Goal: Transaction & Acquisition: Purchase product/service

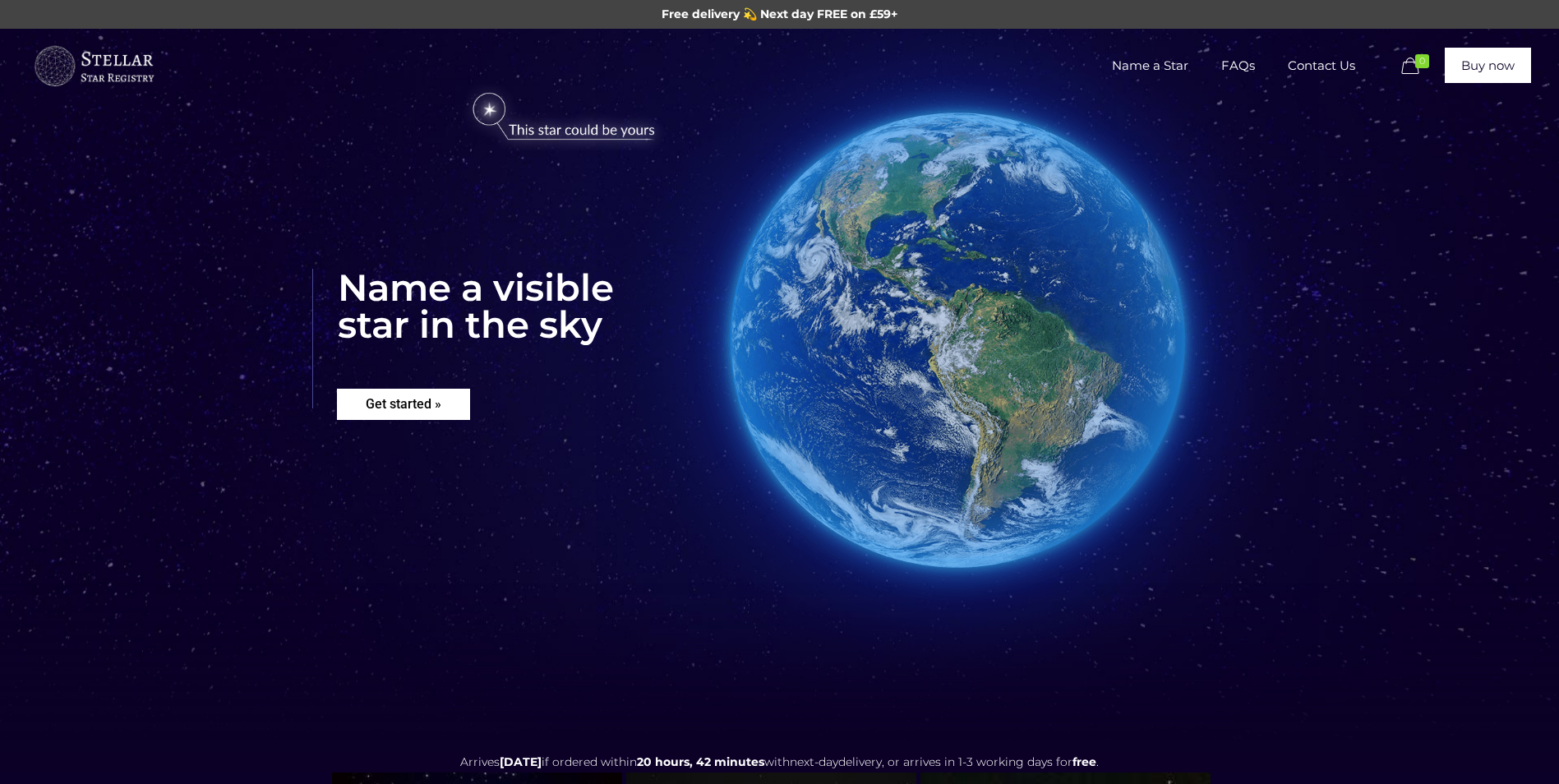
click at [414, 394] on rs-layer "Get started »" at bounding box center [404, 404] width 133 height 31
click at [577, 136] on img at bounding box center [563, 117] width 225 height 66
click at [501, 105] on img at bounding box center [563, 117] width 225 height 66
click at [435, 412] on rs-layer "Get started »" at bounding box center [404, 404] width 133 height 31
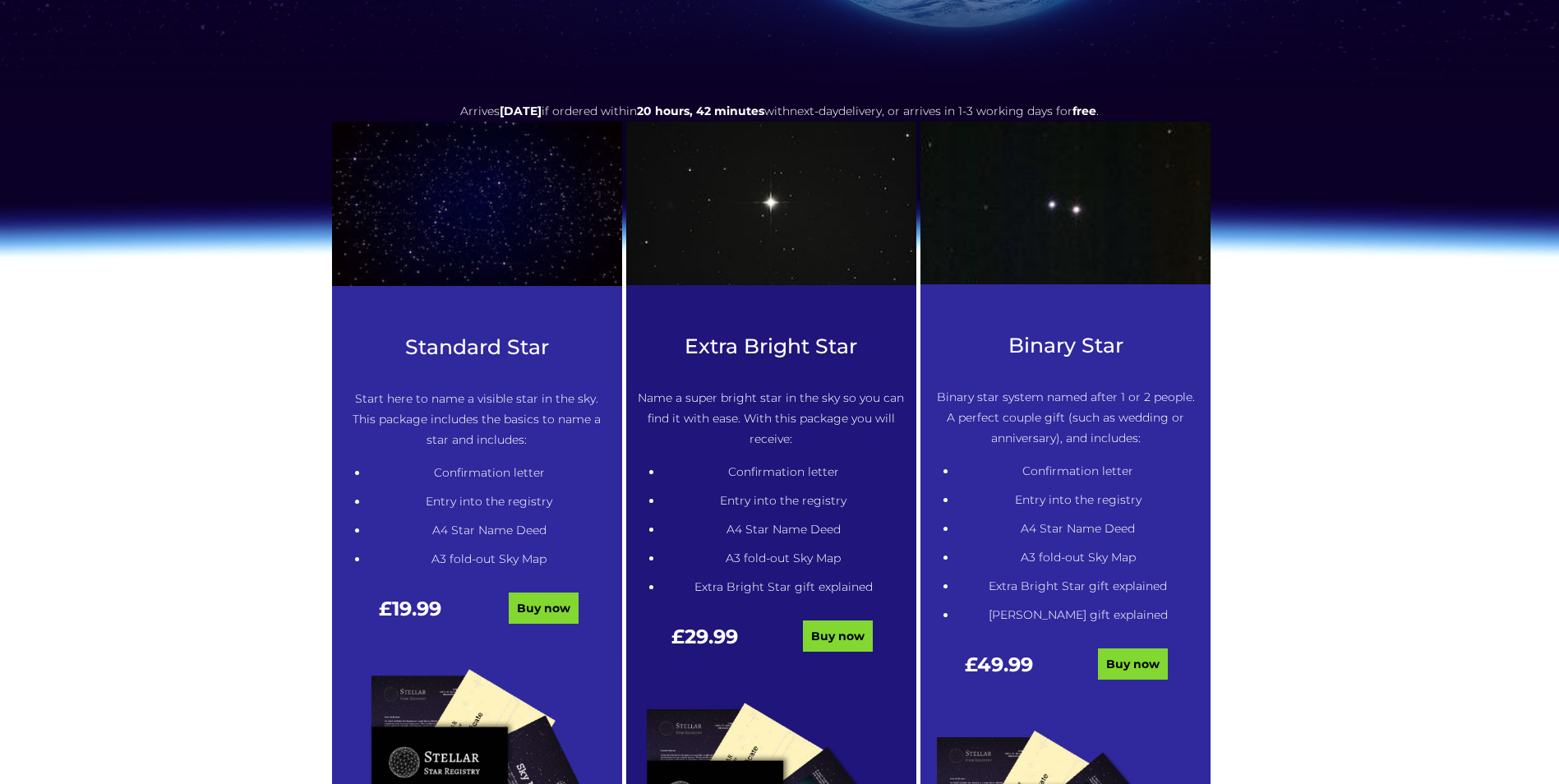
scroll to position [669, 0]
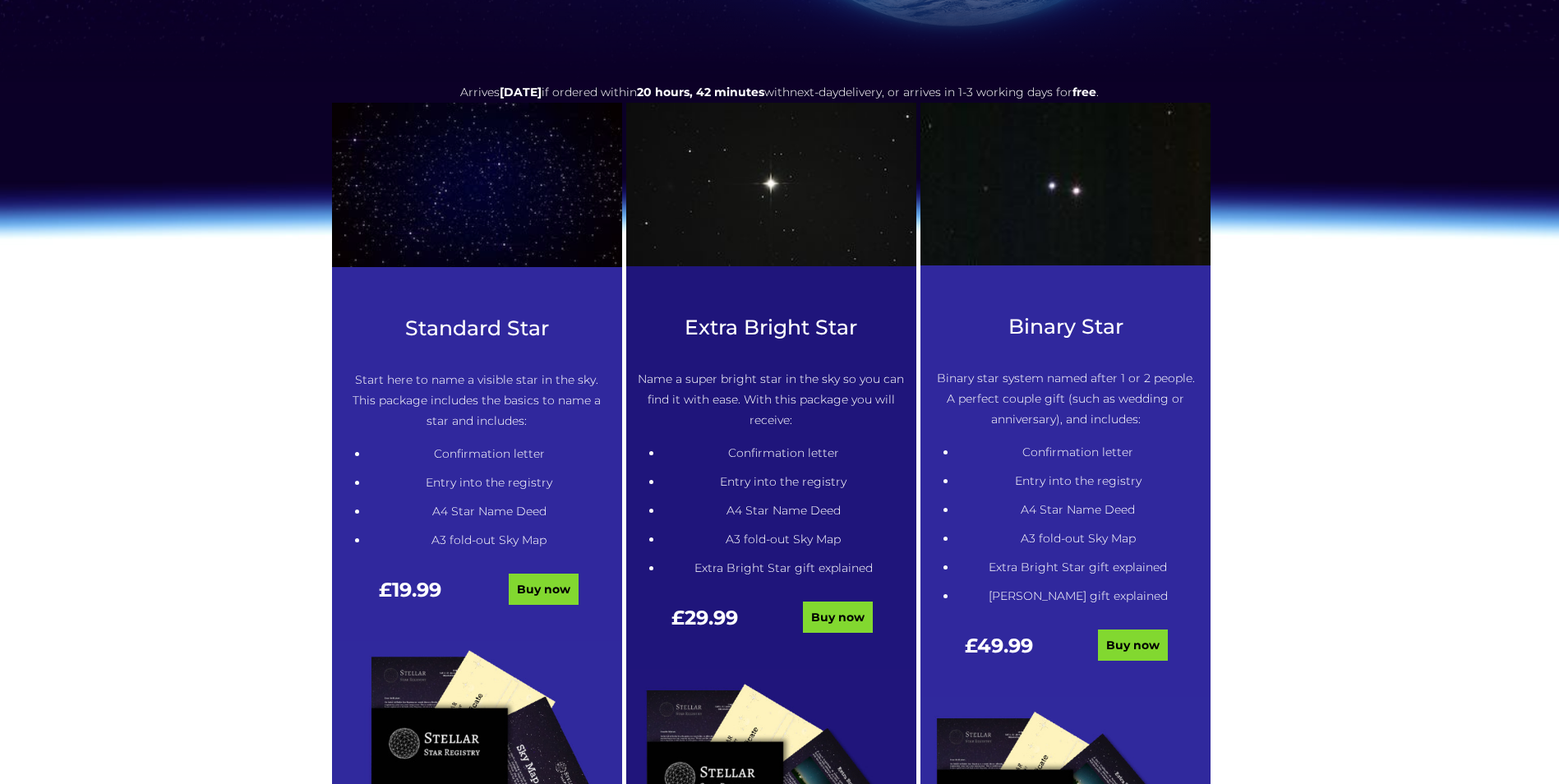
click at [1133, 625] on div "Binary Star Binary star system named after 1 or 2 people. A perfect couple gift…" at bounding box center [1065, 505] width 290 height 382
click at [1129, 635] on link "Buy now" at bounding box center [1133, 644] width 69 height 31
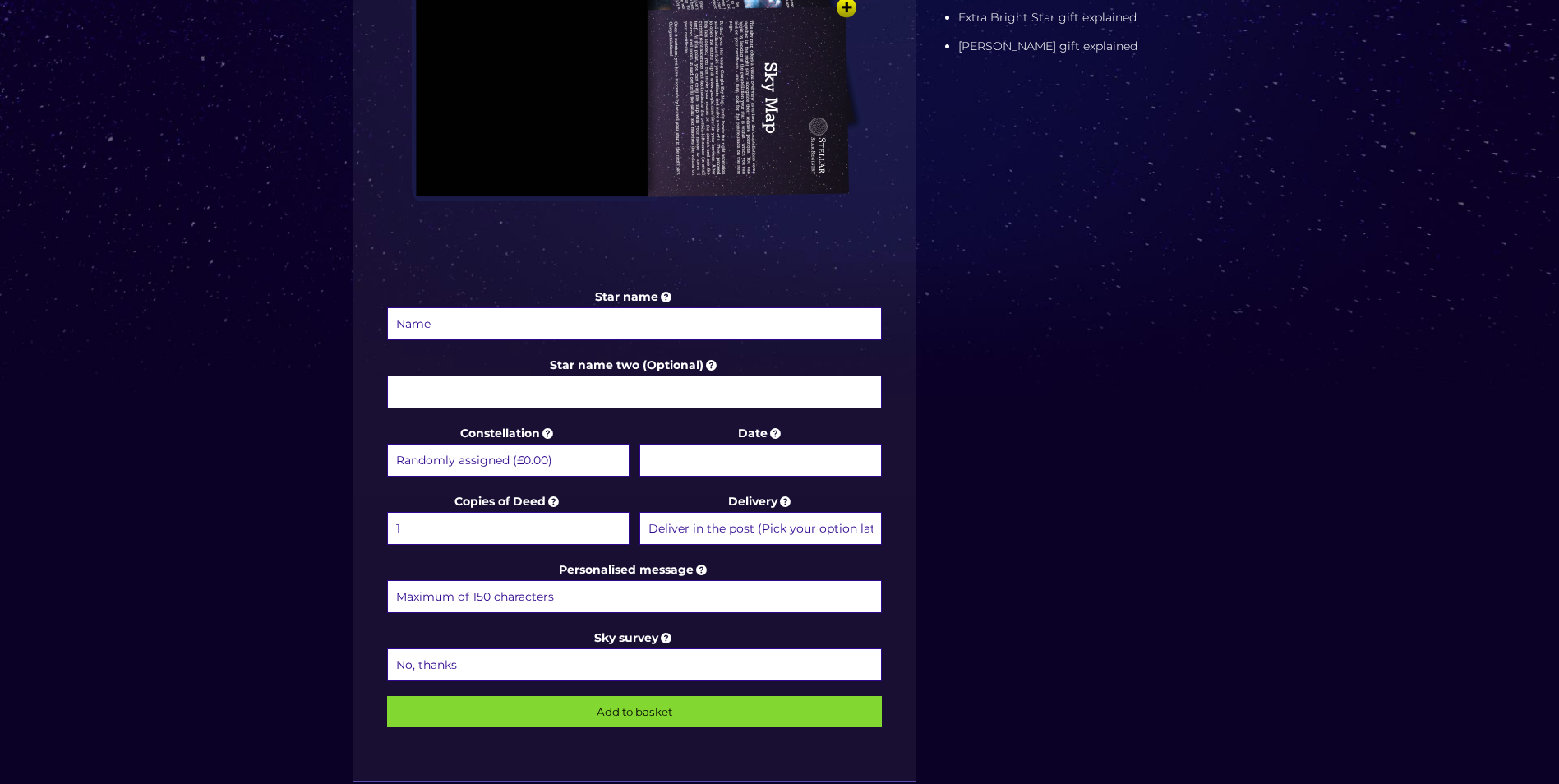
scroll to position [657, 0]
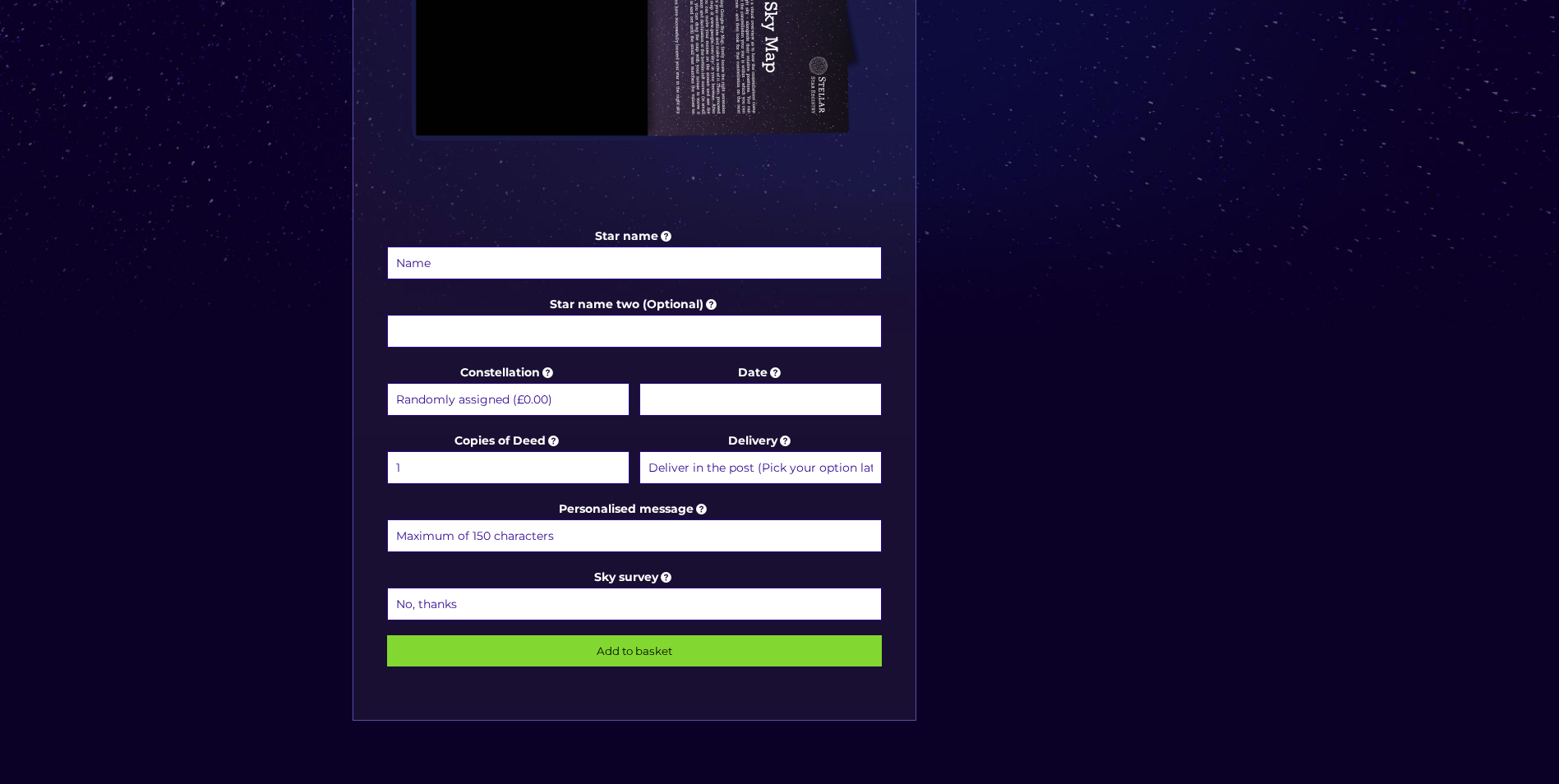
click at [513, 399] on select "Randomly assigned (£0.00) Aquarius - [DATE] - [DATE] (+£9.99) Aries - [DATE] - …" at bounding box center [508, 399] width 242 height 33
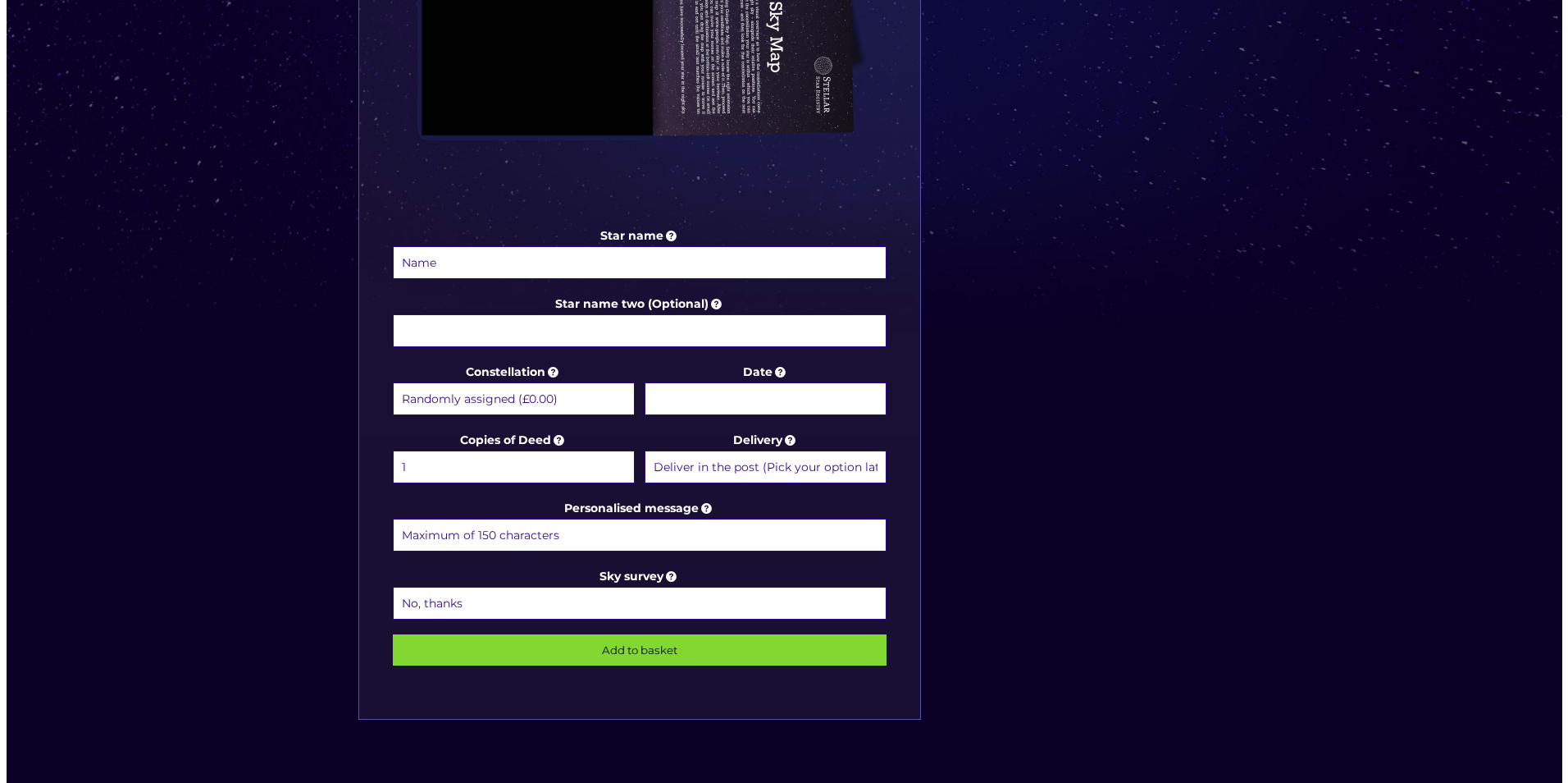
scroll to position [164, 0]
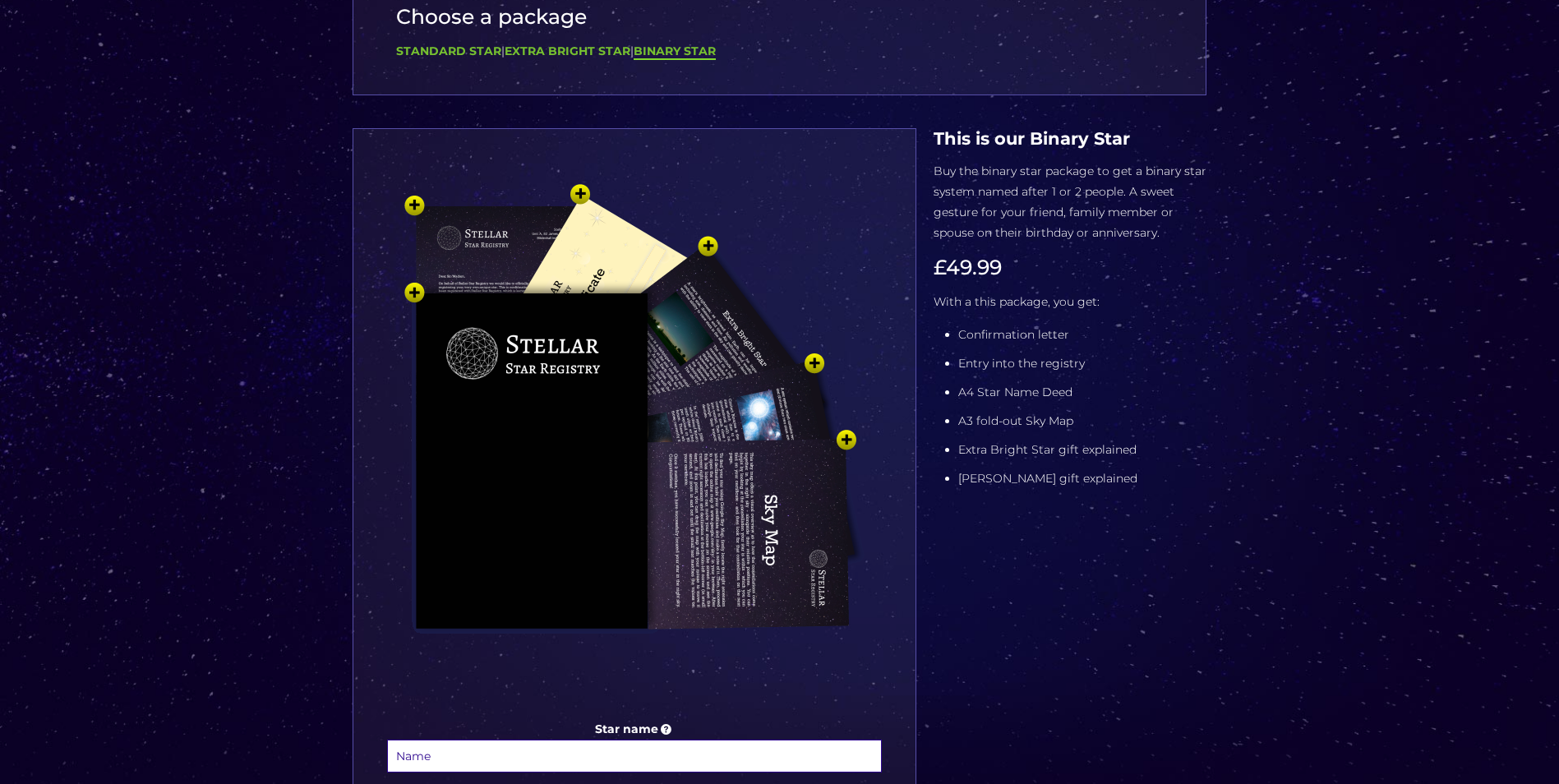
click at [513, 389] on img at bounding box center [634, 441] width 493 height 543
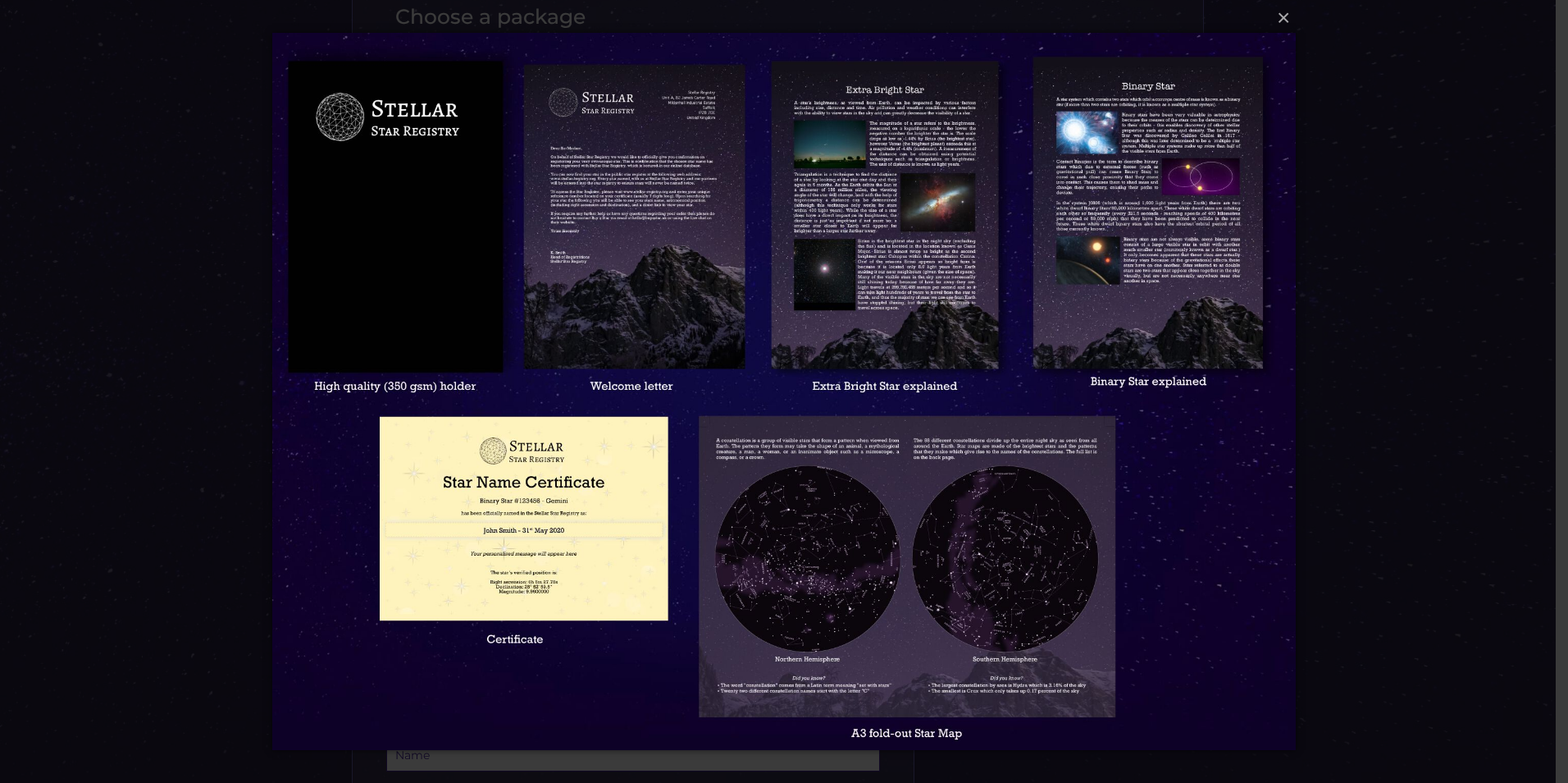
click at [634, 208] on img at bounding box center [784, 391] width 1024 height 783
click at [818, 199] on img at bounding box center [784, 391] width 1024 height 783
click at [1146, 188] on img at bounding box center [784, 391] width 1024 height 783
click at [910, 666] on img at bounding box center [784, 391] width 1024 height 783
